Goal: Transaction & Acquisition: Book appointment/travel/reservation

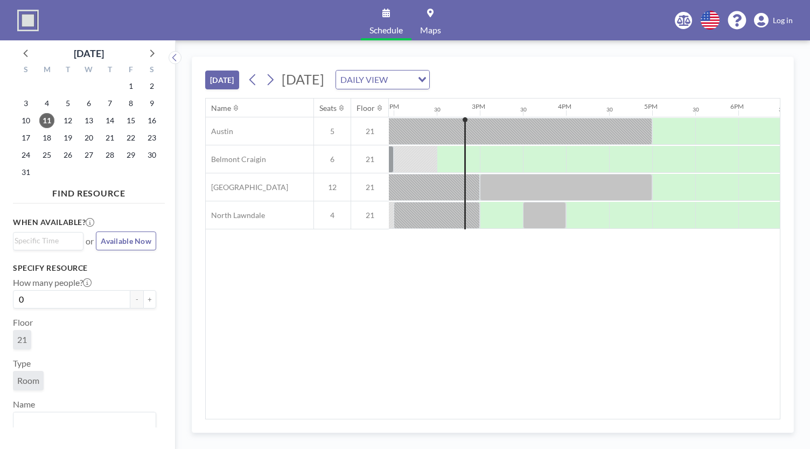
scroll to position [0, 1206]
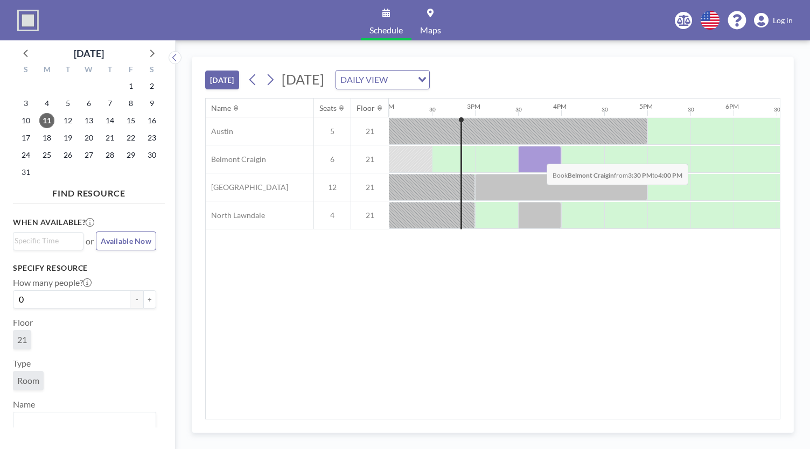
click at [538, 155] on div at bounding box center [539, 159] width 43 height 27
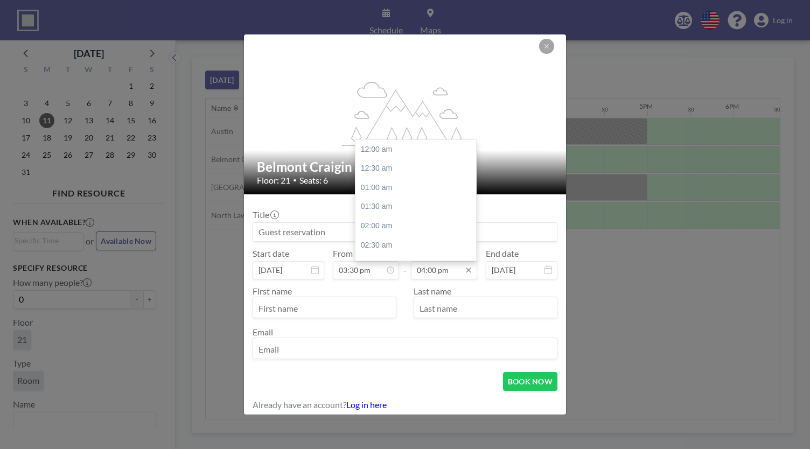
scroll to position [613, 0]
click at [443, 270] on input "04:00 pm" at bounding box center [444, 270] width 66 height 18
click at [389, 172] on div "04:30 pm" at bounding box center [418, 168] width 126 height 19
type input "04:30 pm"
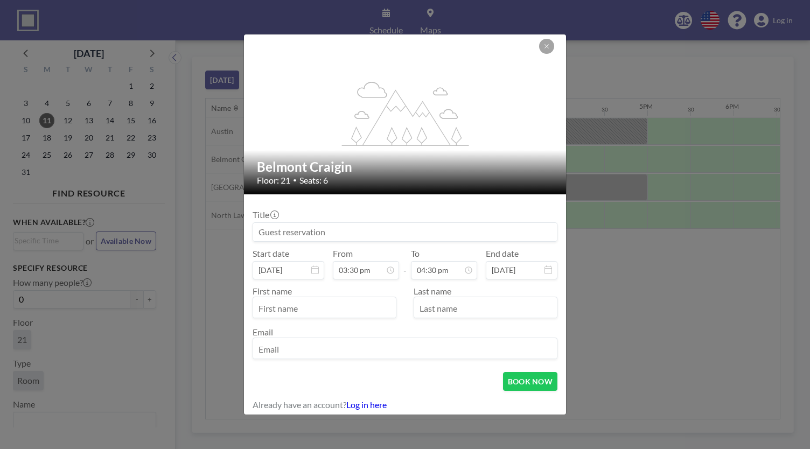
scroll to position [0, 0]
click at [321, 305] on input "text" at bounding box center [324, 308] width 143 height 18
type input "[PERSON_NAME]"
click at [304, 350] on input "email" at bounding box center [405, 349] width 304 height 18
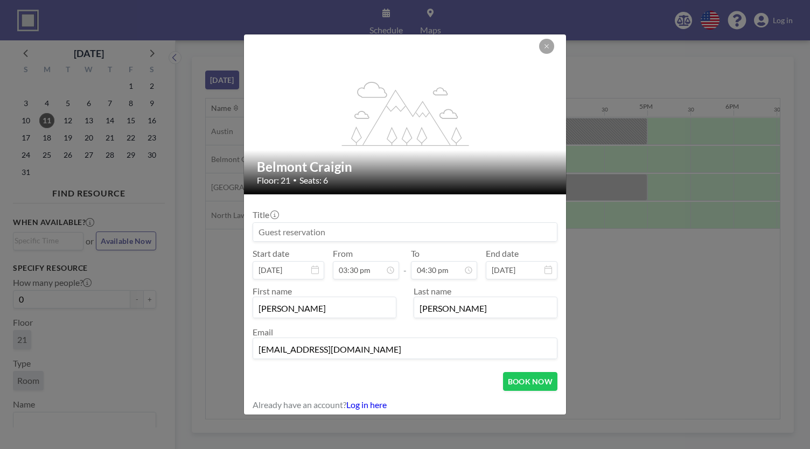
type input "[EMAIL_ADDRESS][DOMAIN_NAME]"
drag, startPoint x: 463, startPoint y: 228, endPoint x: 278, endPoint y: 222, distance: 184.8
click at [270, 220] on div "Title" at bounding box center [405, 225] width 305 height 32
drag, startPoint x: 268, startPoint y: 231, endPoint x: 349, endPoint y: 236, distance: 81.0
click at [349, 236] on input at bounding box center [405, 232] width 304 height 18
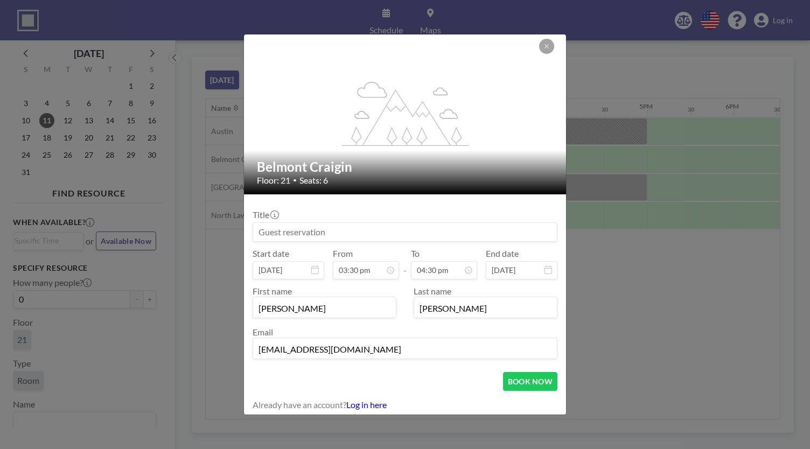
type input "j"
type input "H"
type input "b"
type input "B"
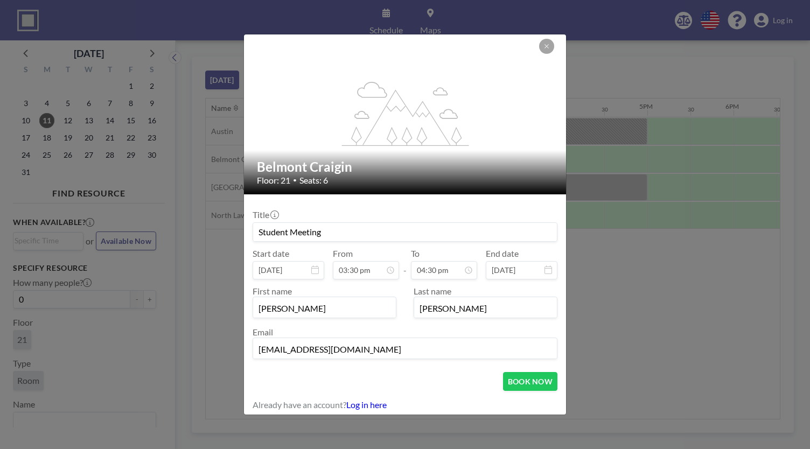
click at [258, 227] on input "Student Meeting" at bounding box center [405, 232] width 304 height 18
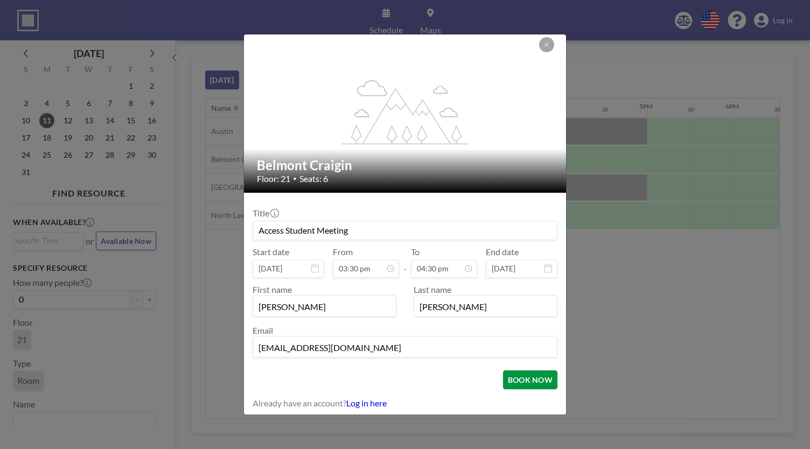
type input "Access Student Meeting"
click at [527, 374] on button "BOOK NOW" at bounding box center [530, 380] width 54 height 19
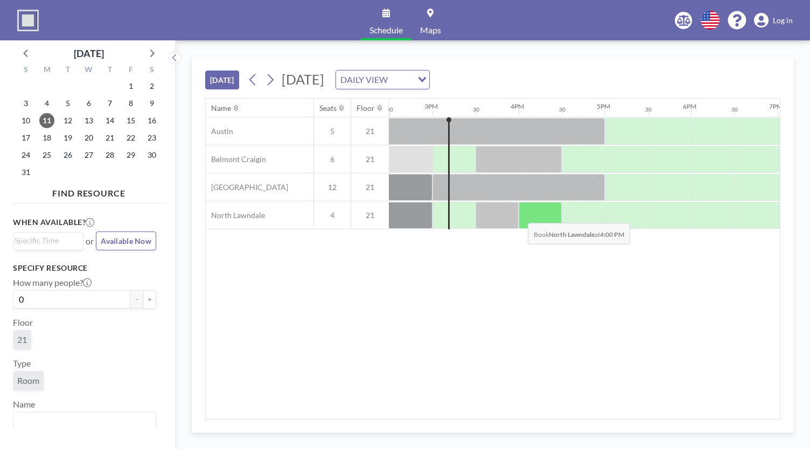
scroll to position [0, 1249]
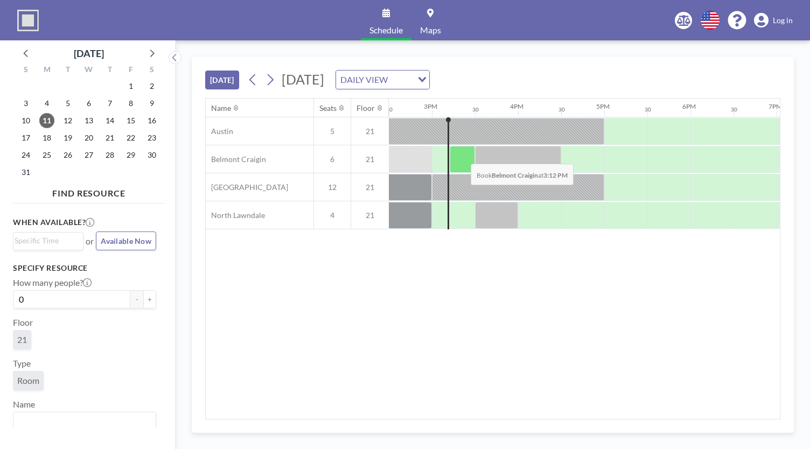
click at [462, 155] on div at bounding box center [462, 159] width 25 height 27
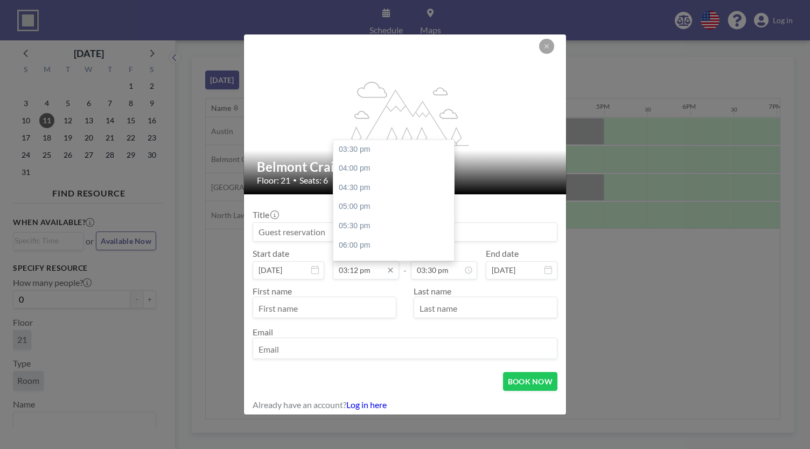
scroll to position [0, 0]
click at [350, 271] on input "03:12 pm" at bounding box center [366, 270] width 66 height 18
click at [359, 271] on input "03:12 pm" at bounding box center [366, 270] width 66 height 18
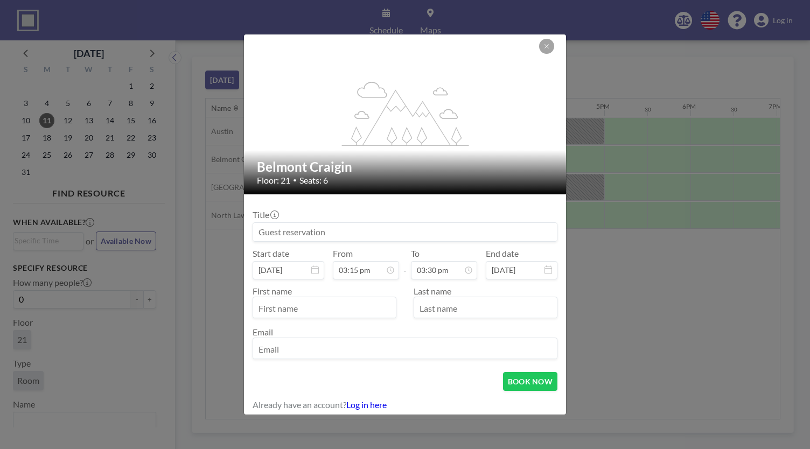
type input "03:15 pm"
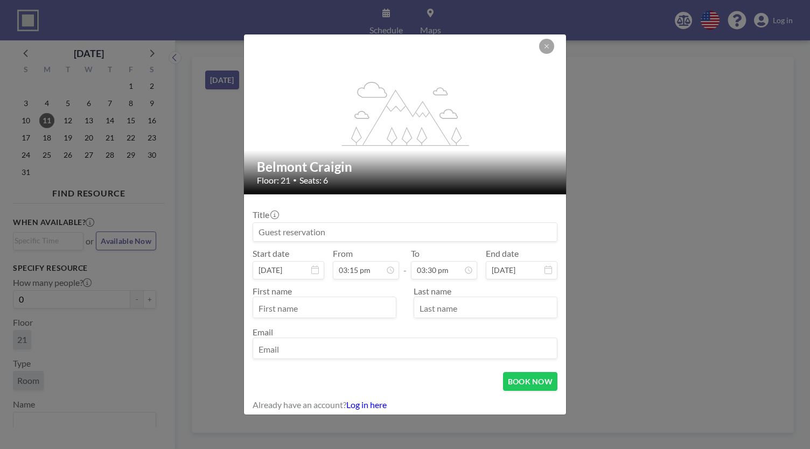
click at [516, 286] on div "Last name" at bounding box center [481, 302] width 152 height 32
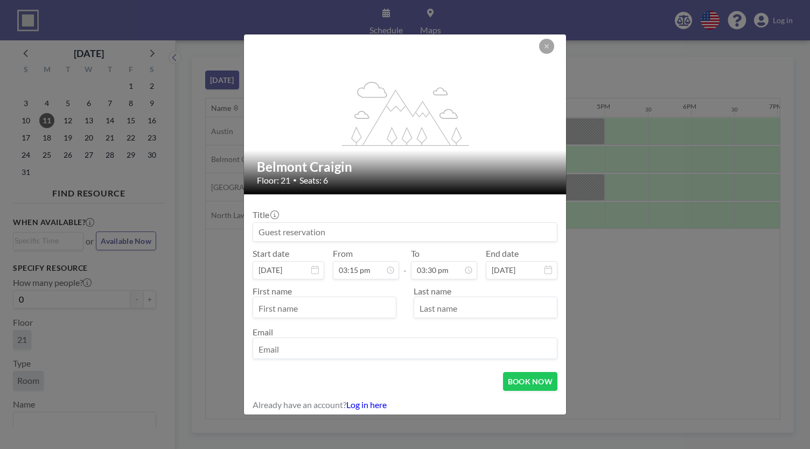
scroll to position [0, 1249]
click at [289, 235] on input at bounding box center [405, 232] width 304 height 18
type input "E"
type input "M"
type input "N"
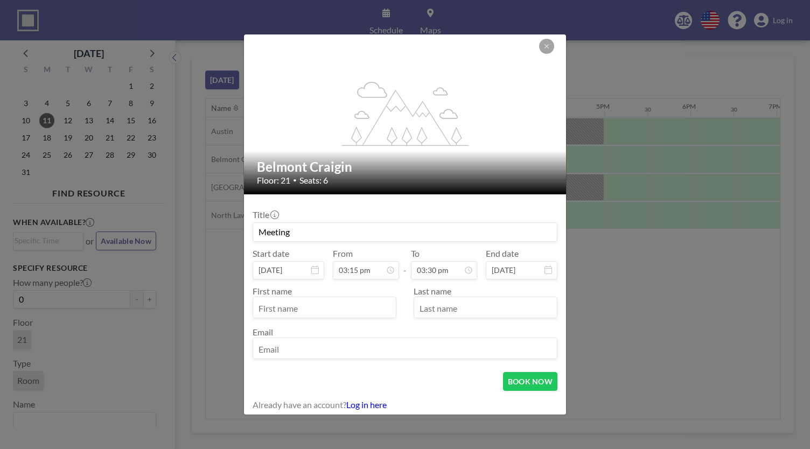
type input "Meeting"
click at [306, 310] on input "text" at bounding box center [324, 308] width 143 height 18
type input "[PERSON_NAME]"
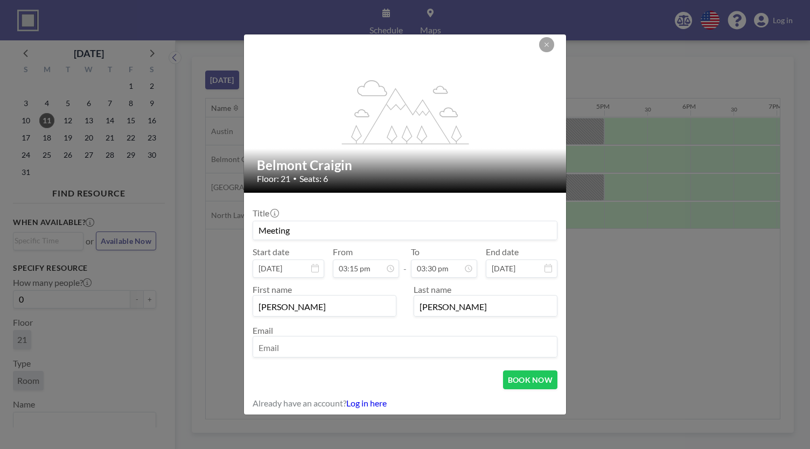
type input "[PERSON_NAME]"
click at [299, 351] on input "email" at bounding box center [405, 348] width 304 height 18
type input "[EMAIL_ADDRESS][DOMAIN_NAME]"
click at [534, 386] on button "BOOK NOW" at bounding box center [530, 380] width 54 height 19
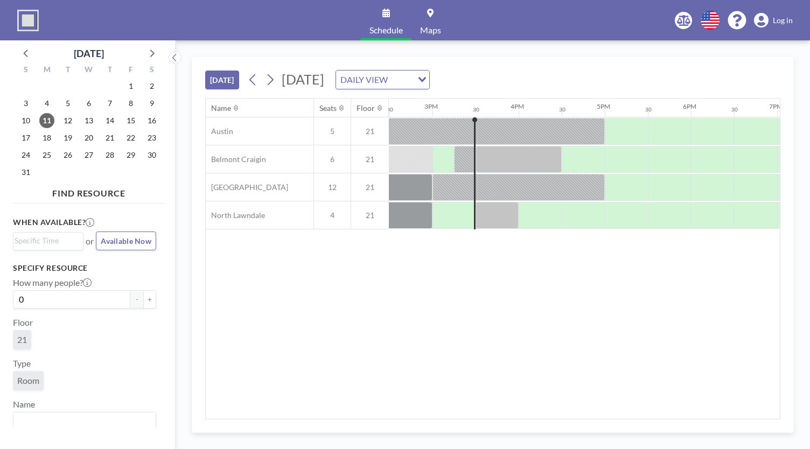
scroll to position [0, 1249]
